Goal: Task Accomplishment & Management: Manage account settings

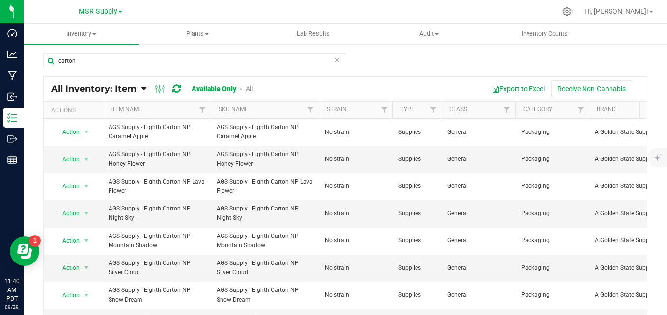
scroll to position [147, 158]
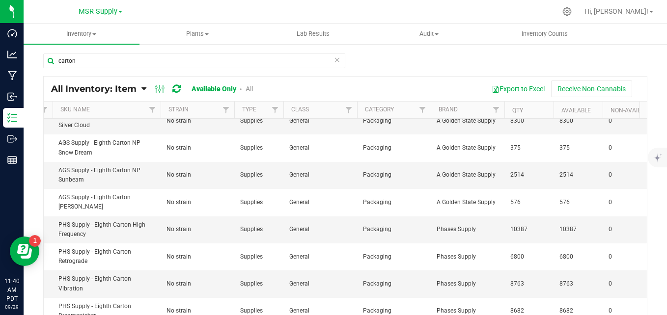
click at [334, 59] on icon at bounding box center [336, 60] width 7 height 12
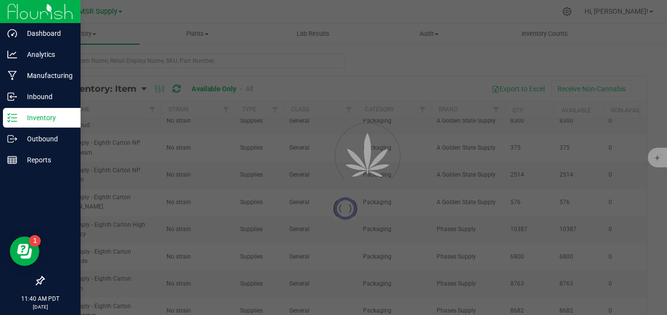
click at [8, 117] on icon at bounding box center [12, 118] width 10 height 10
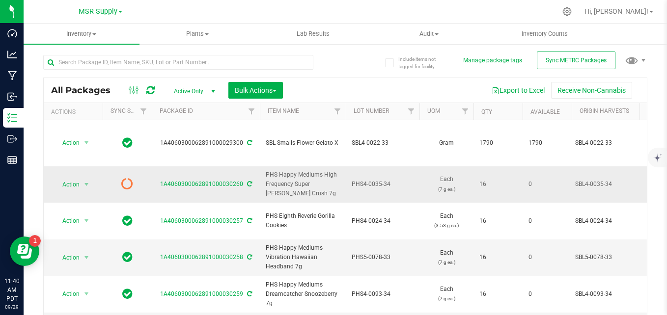
click at [247, 181] on icon at bounding box center [249, 184] width 5 height 6
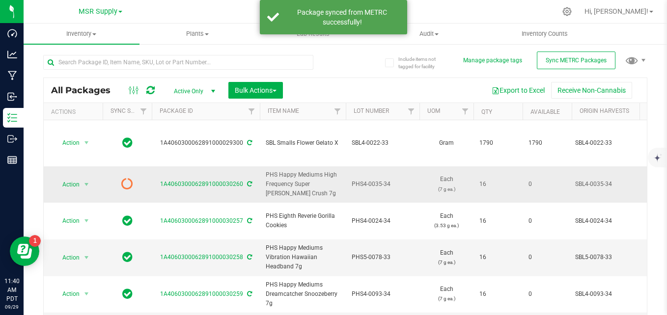
click at [247, 181] on icon at bounding box center [249, 184] width 5 height 6
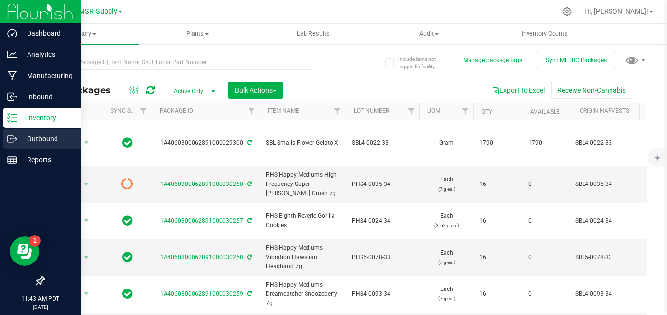
click at [15, 140] on icon at bounding box center [12, 139] width 10 height 10
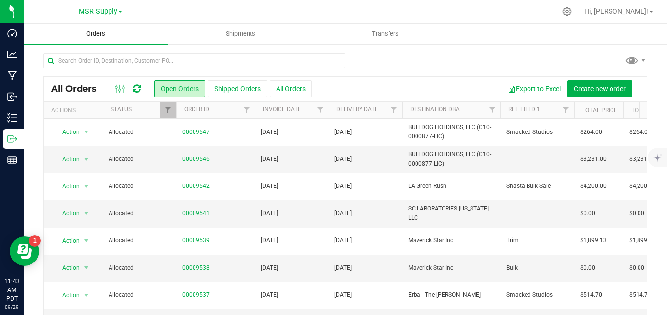
click at [100, 35] on span "Orders" at bounding box center [95, 33] width 45 height 9
click at [576, 100] on div "All Orders Open Orders Shipped Orders All Orders Export to Excel Create new ord…" at bounding box center [345, 89] width 603 height 25
click at [579, 88] on span "Create new order" at bounding box center [599, 89] width 52 height 8
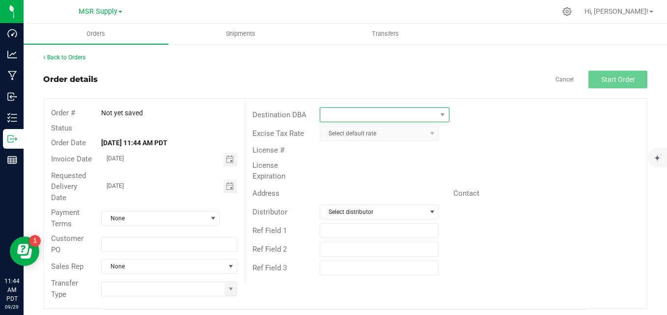
click at [370, 114] on span at bounding box center [378, 115] width 116 height 14
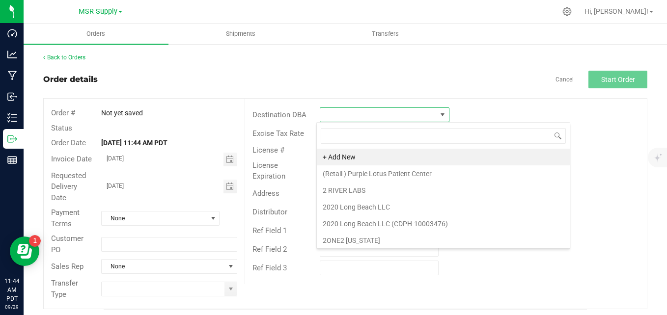
scroll to position [15, 128]
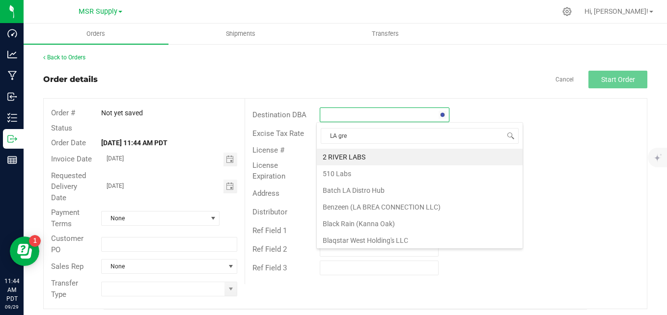
type input "LA gree"
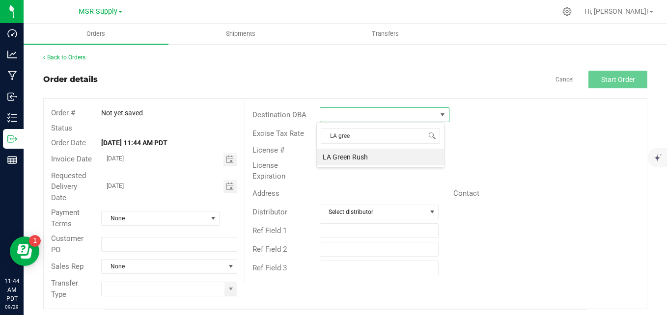
click at [366, 155] on li "LA Green Rush" at bounding box center [380, 157] width 127 height 17
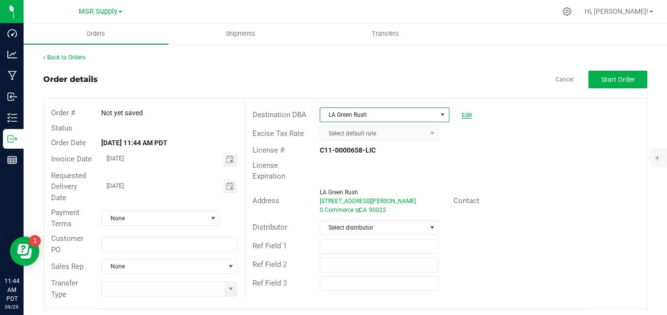
click at [464, 116] on link "Edit" at bounding box center [466, 114] width 10 height 7
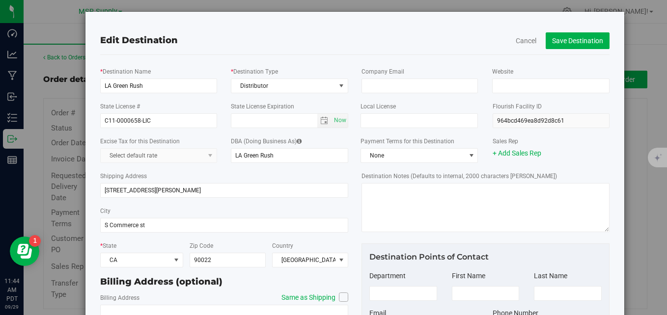
scroll to position [0, 0]
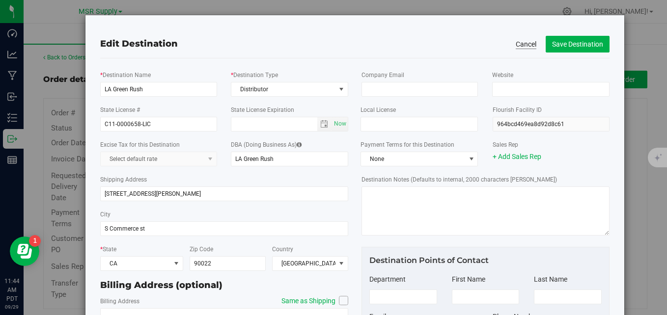
click at [516, 42] on button "Cancel" at bounding box center [525, 44] width 21 height 10
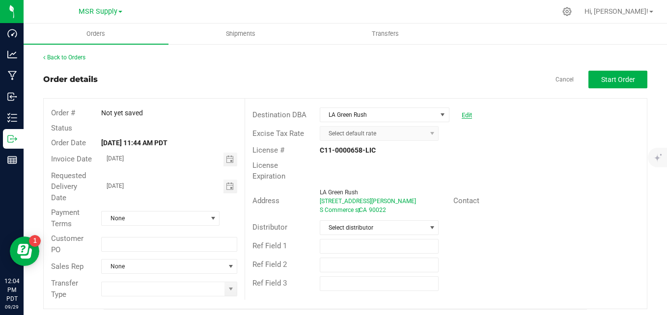
click at [461, 114] on link "Edit" at bounding box center [466, 114] width 10 height 7
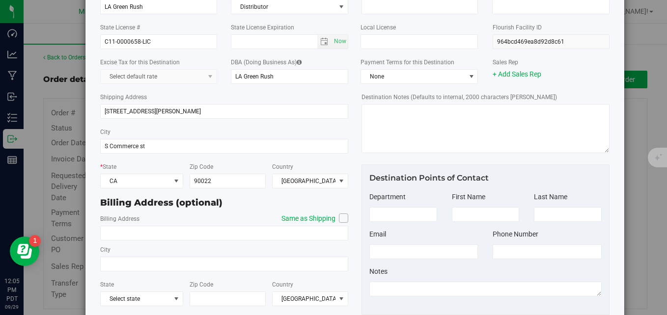
scroll to position [98, 0]
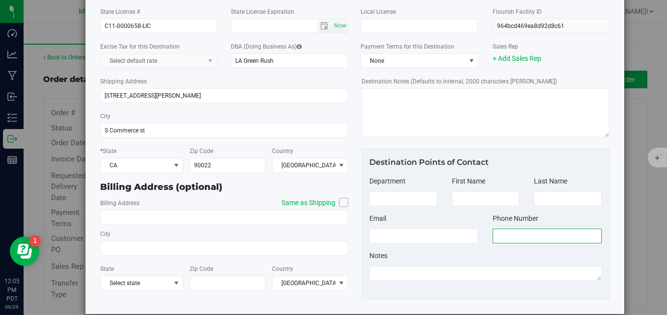
drag, startPoint x: 515, startPoint y: 242, endPoint x: 499, endPoint y: 250, distance: 18.0
click at [515, 242] on input "tel" at bounding box center [546, 236] width 108 height 15
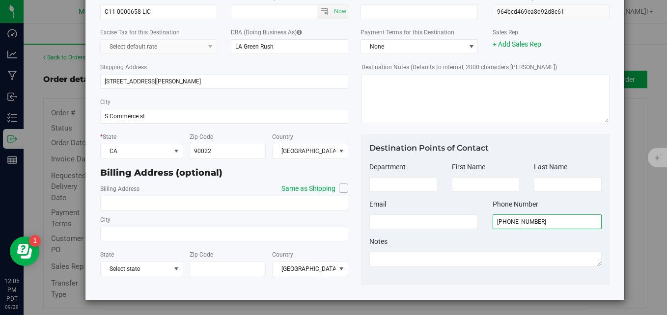
type input "(714) 876-5013"
click at [451, 148] on span "Destination Points of Contact" at bounding box center [428, 147] width 119 height 9
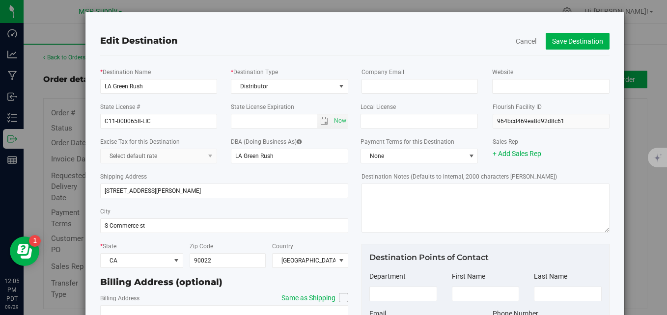
scroll to position [0, 0]
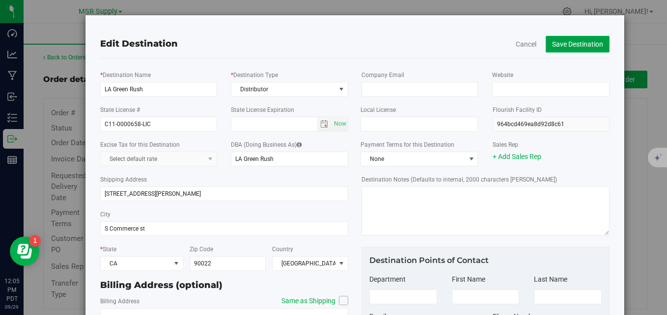
click at [587, 41] on button "Save Destination" at bounding box center [577, 44] width 64 height 17
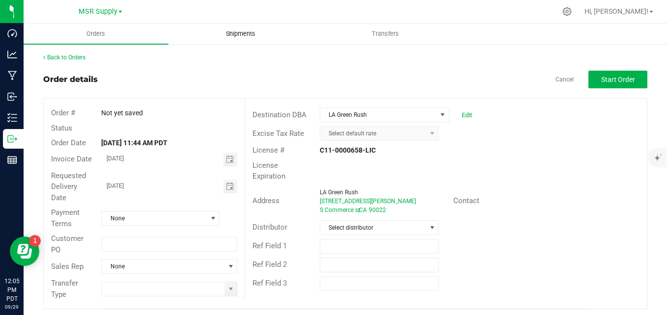
click at [241, 33] on span "Shipments" at bounding box center [241, 33] width 56 height 9
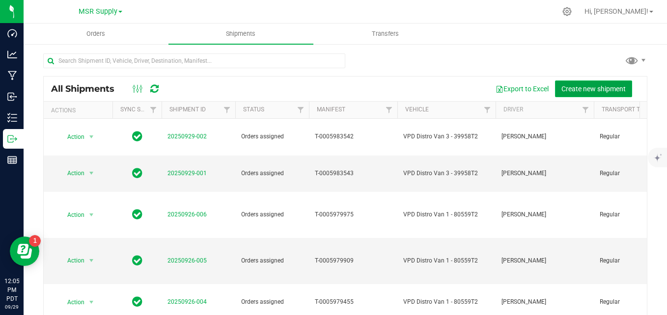
click at [561, 85] on span "Create new shipment" at bounding box center [593, 89] width 64 height 8
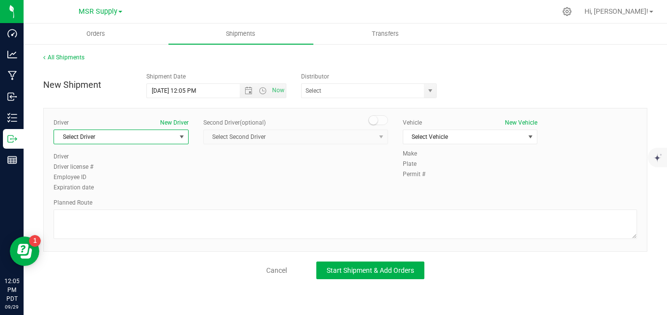
click at [140, 134] on span "Select Driver" at bounding box center [115, 137] width 122 height 14
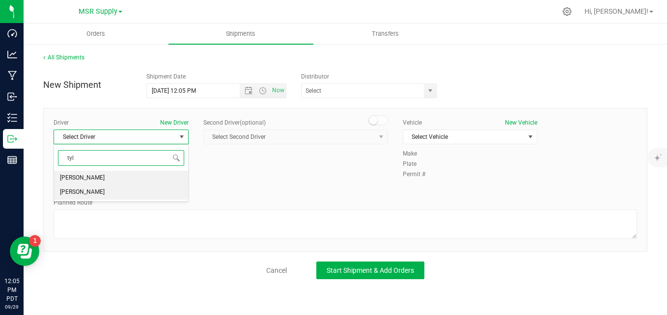
click at [122, 192] on li "[PERSON_NAME]" at bounding box center [121, 192] width 134 height 15
type input "tyl"
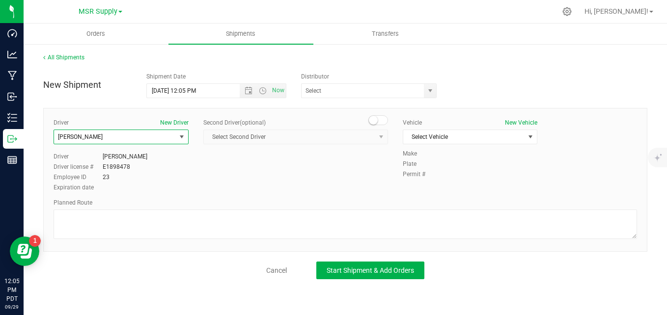
click at [175, 135] on span "select" at bounding box center [181, 137] width 12 height 14
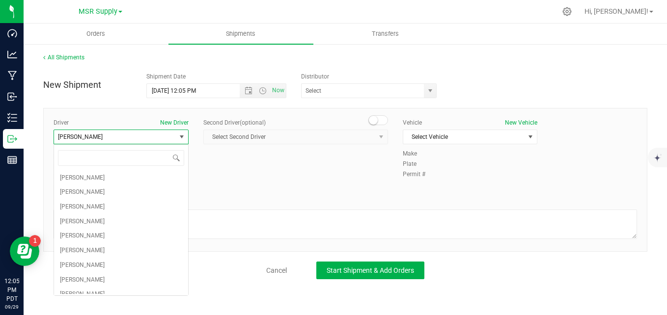
scroll to position [1263, 0]
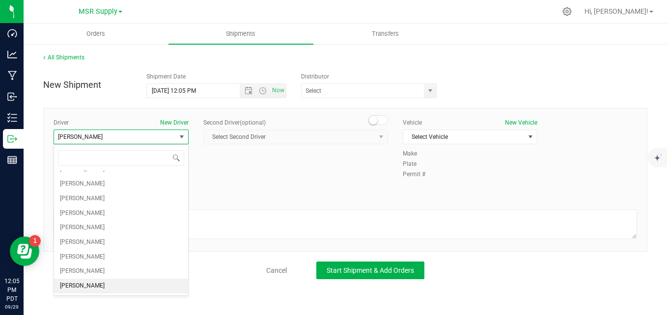
click at [291, 183] on div "Driver New Driver Tyler Montgomery Select Driver John Chickillo Rolie Gonzalez …" at bounding box center [345, 155] width 598 height 75
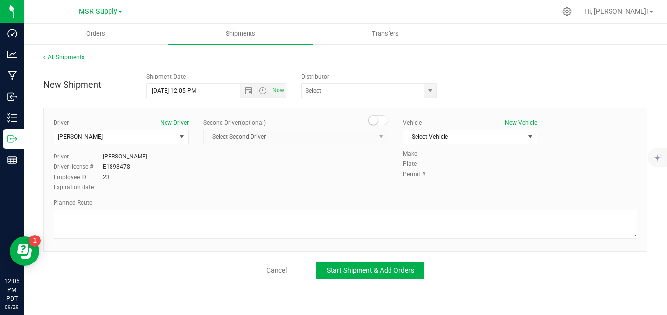
click at [58, 56] on link "All Shipments" at bounding box center [63, 57] width 41 height 7
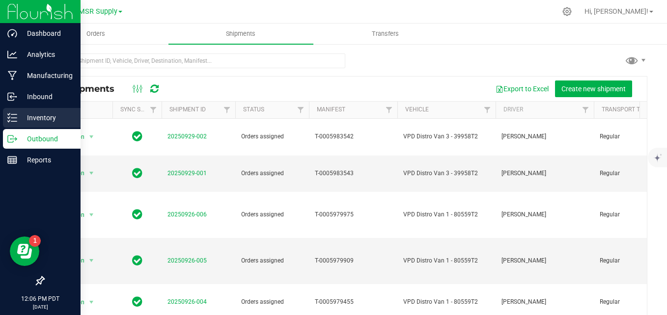
click at [14, 116] on icon at bounding box center [12, 118] width 10 height 10
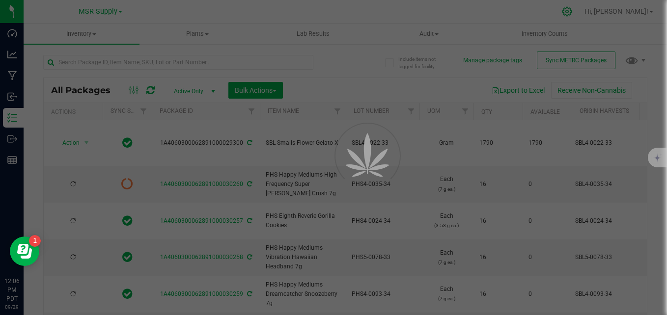
click at [595, 12] on div at bounding box center [333, 157] width 667 height 315
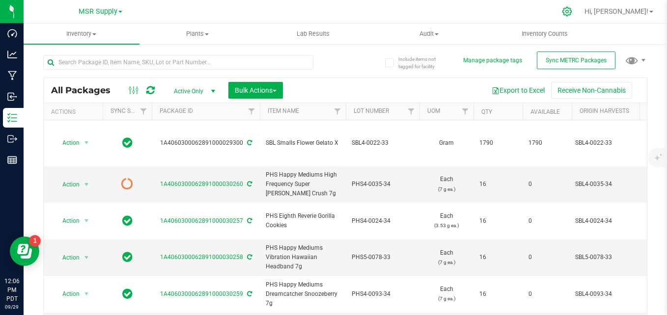
click at [571, 14] on icon at bounding box center [566, 11] width 9 height 9
click at [572, 12] on icon at bounding box center [567, 11] width 10 height 10
click at [572, 16] on icon at bounding box center [567, 11] width 10 height 10
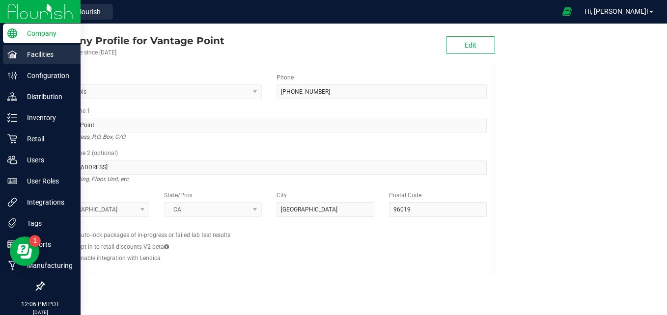
click at [50, 56] on p "Facilities" at bounding box center [46, 55] width 59 height 12
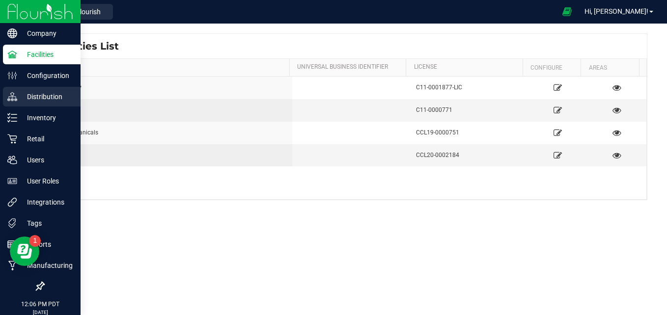
click at [44, 101] on p "Distribution" at bounding box center [46, 97] width 59 height 12
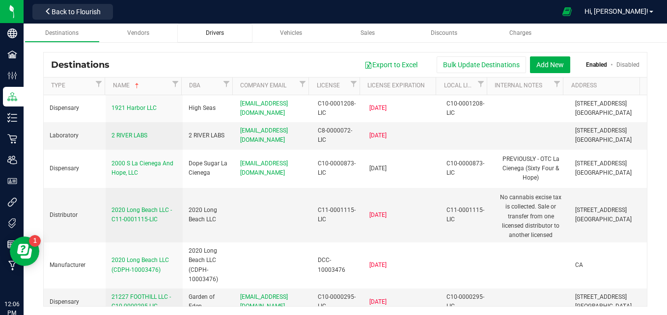
click at [211, 33] on span "Drivers" at bounding box center [215, 32] width 18 height 7
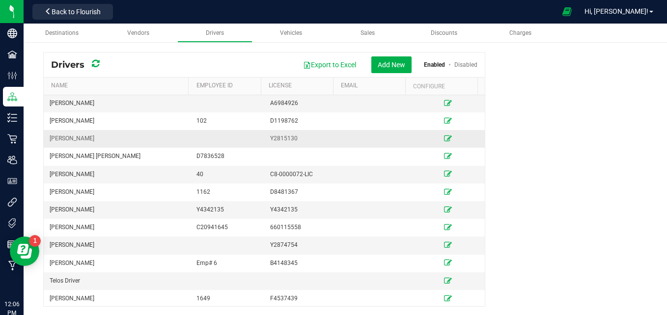
scroll to position [2307, 0]
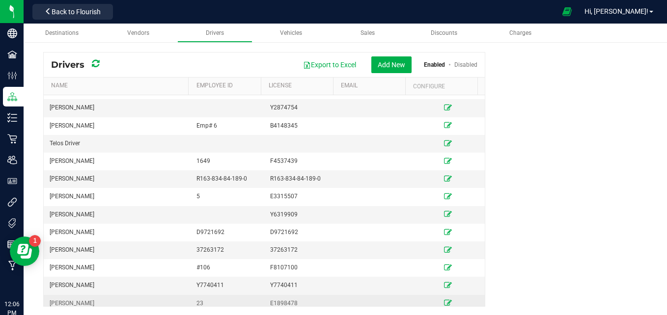
click at [444, 300] on icon at bounding box center [448, 303] width 8 height 6
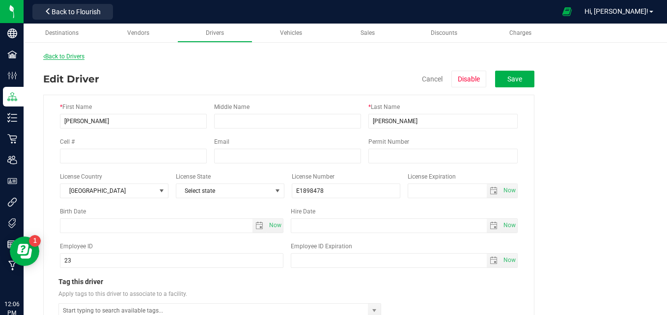
click at [73, 57] on link "Back to Drivers" at bounding box center [63, 56] width 41 height 7
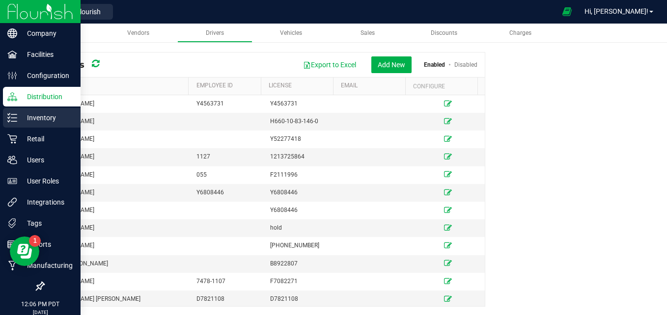
click at [13, 116] on icon at bounding box center [12, 118] width 10 height 10
